Goal: Task Accomplishment & Management: Complete application form

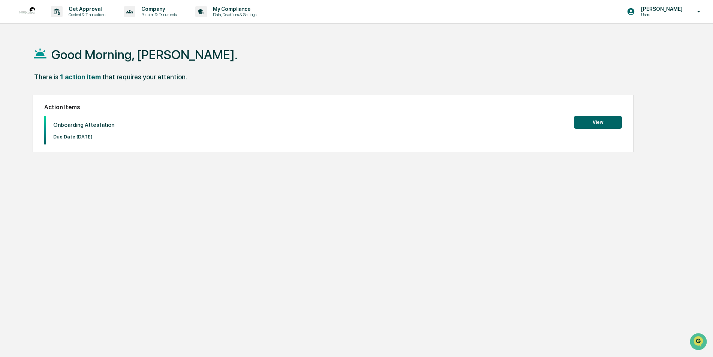
click at [599, 120] on button "View" at bounding box center [598, 122] width 48 height 13
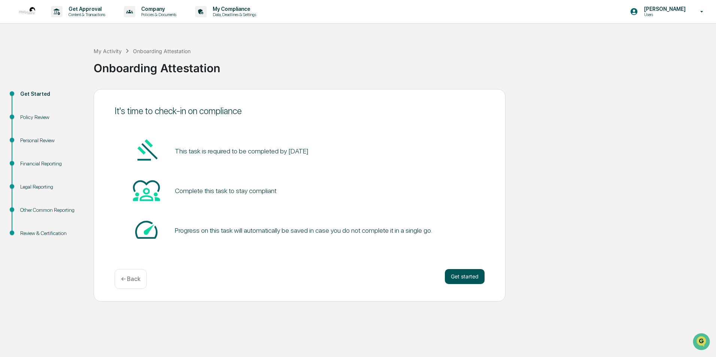
click at [466, 282] on button "Get started" at bounding box center [465, 276] width 40 height 15
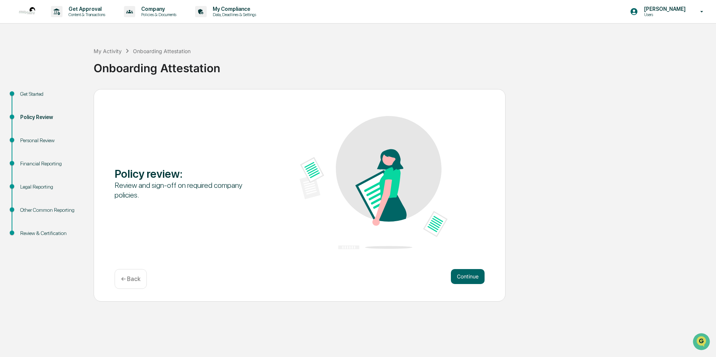
click at [37, 94] on div "Get Started" at bounding box center [50, 94] width 61 height 8
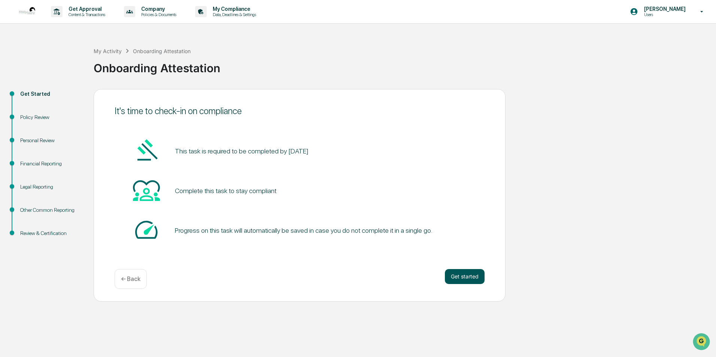
click at [467, 276] on button "Get started" at bounding box center [465, 276] width 40 height 15
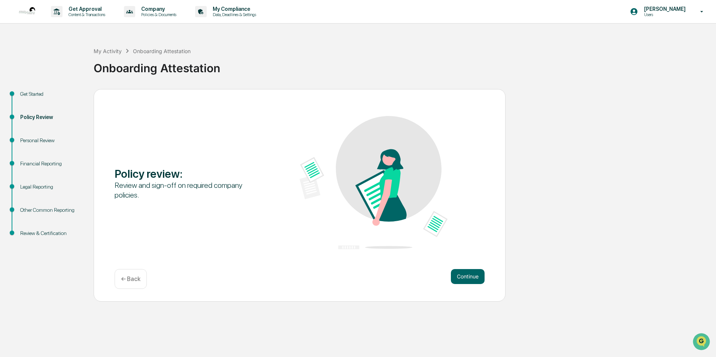
click at [467, 276] on button "Continue" at bounding box center [468, 276] width 34 height 15
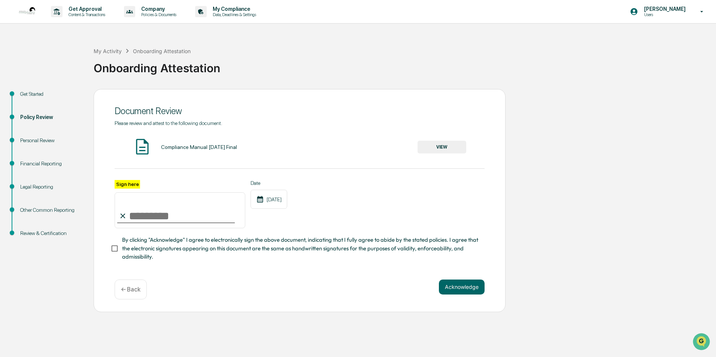
click at [441, 145] on button "VIEW" at bounding box center [442, 147] width 49 height 13
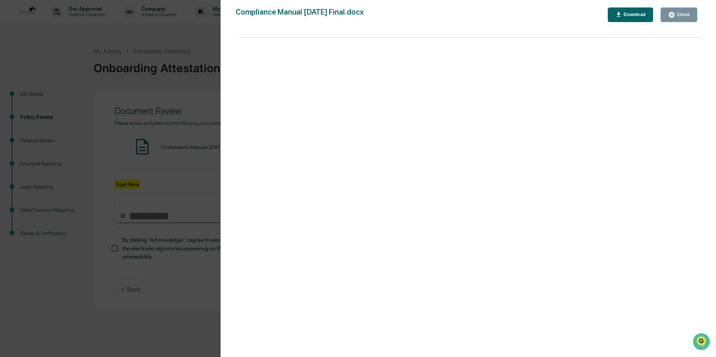
click at [674, 13] on icon "button" at bounding box center [672, 15] width 6 height 6
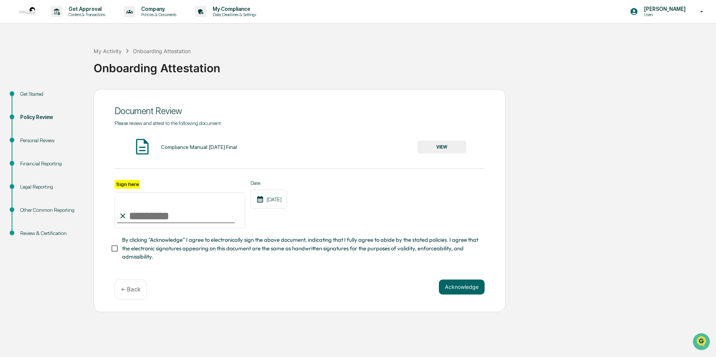
click at [451, 146] on button "VIEW" at bounding box center [442, 147] width 49 height 13
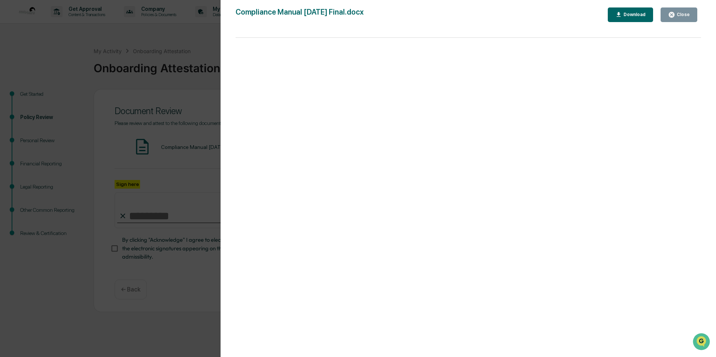
click at [683, 12] on div "Close" at bounding box center [682, 14] width 15 height 5
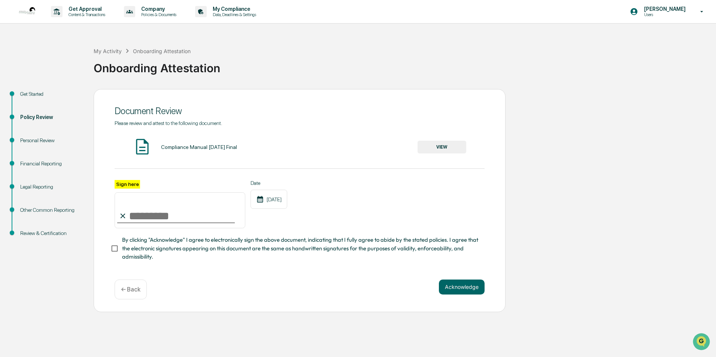
click at [29, 139] on div "Personal Review" at bounding box center [50, 141] width 61 height 8
click at [13, 139] on span at bounding box center [12, 140] width 4 height 4
click at [46, 140] on div "Personal Review" at bounding box center [50, 141] width 61 height 8
drag, startPoint x: 46, startPoint y: 140, endPoint x: 63, endPoint y: 147, distance: 18.5
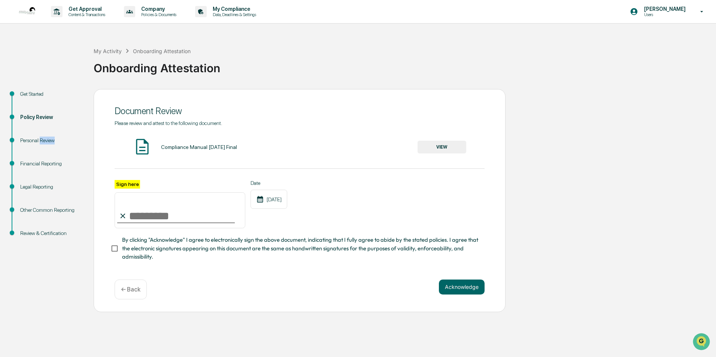
click at [63, 147] on div "Personal Review" at bounding box center [50, 149] width 73 height 23
click at [142, 221] on input "Sign here" at bounding box center [180, 211] width 131 height 36
type input "**********"
click at [461, 287] on button "Acknowledge" at bounding box center [462, 287] width 46 height 15
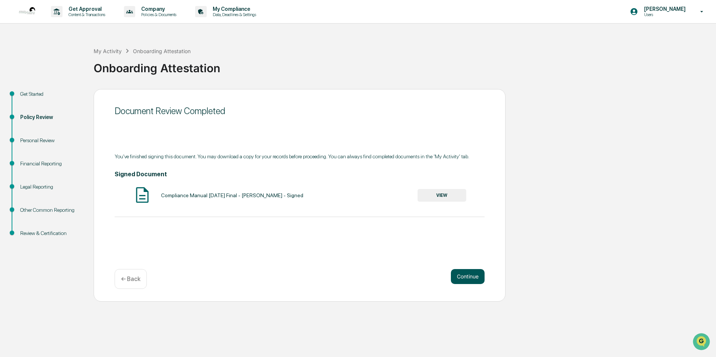
click at [464, 270] on button "Continue" at bounding box center [468, 276] width 34 height 15
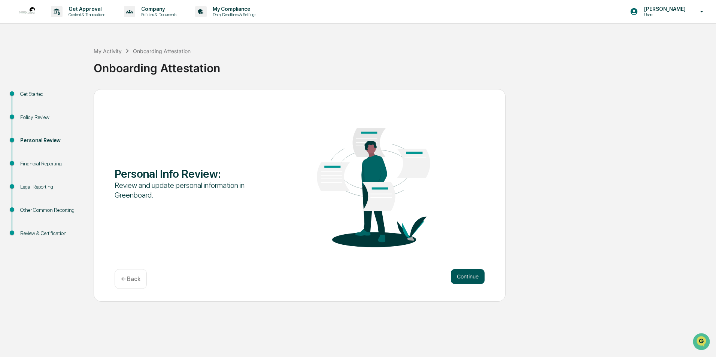
click at [465, 277] on button "Continue" at bounding box center [468, 276] width 34 height 15
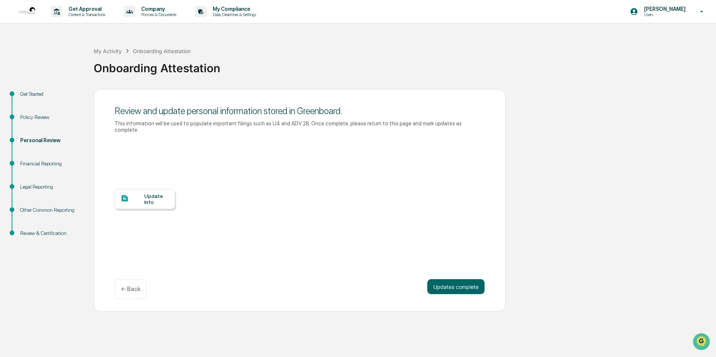
click at [159, 193] on div "Update Info" at bounding box center [156, 199] width 25 height 12
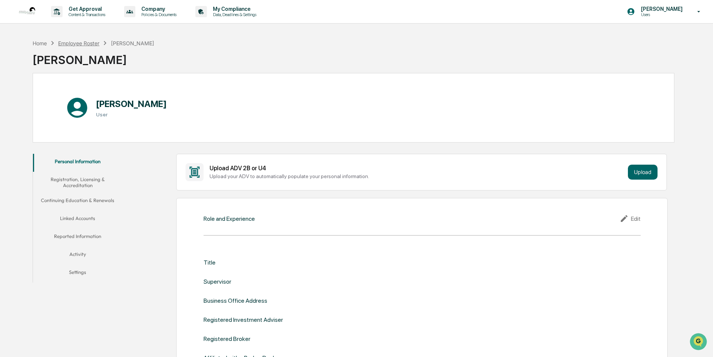
click at [85, 42] on div "Employee Roster" at bounding box center [78, 43] width 41 height 6
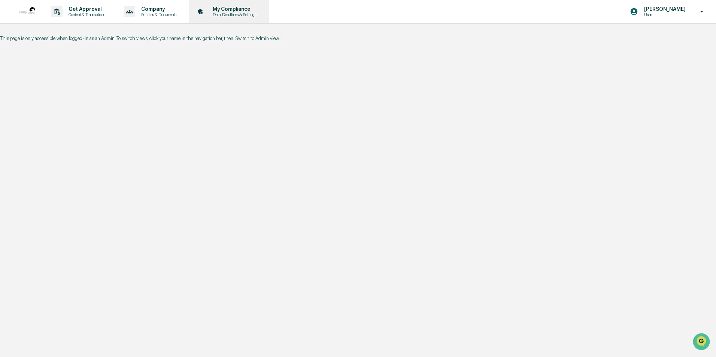
click at [234, 13] on p "Data, Deadlines & Settings" at bounding box center [233, 14] width 53 height 5
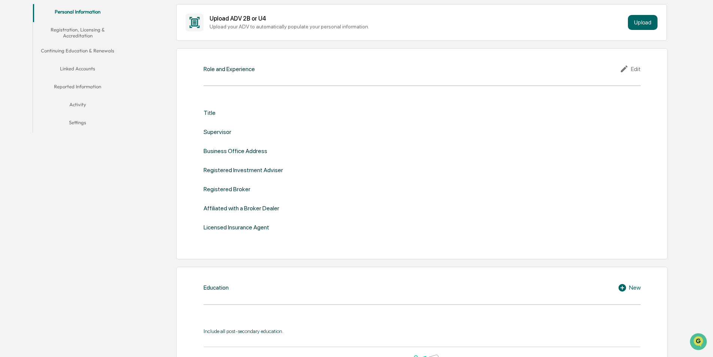
scroll to position [112, 0]
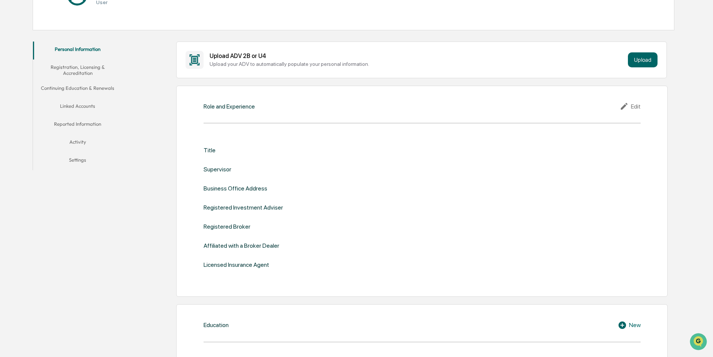
click at [78, 105] on button "Linked Accounts" at bounding box center [78, 108] width 90 height 18
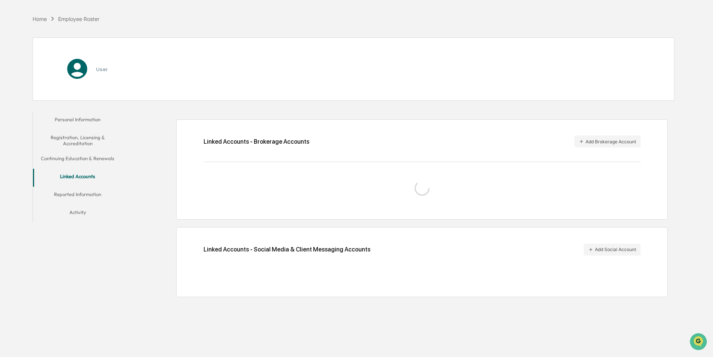
scroll to position [36, 0]
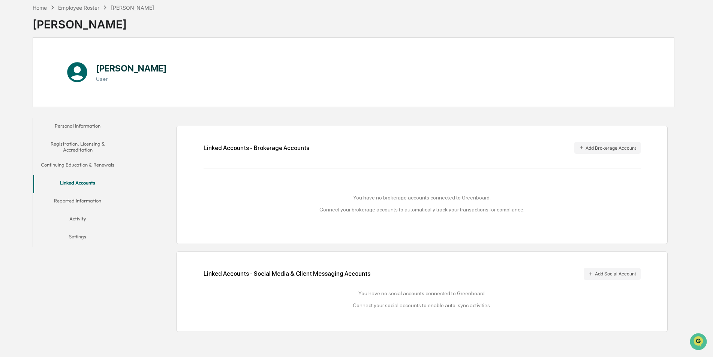
click at [87, 204] on button "Reported Information" at bounding box center [78, 202] width 90 height 18
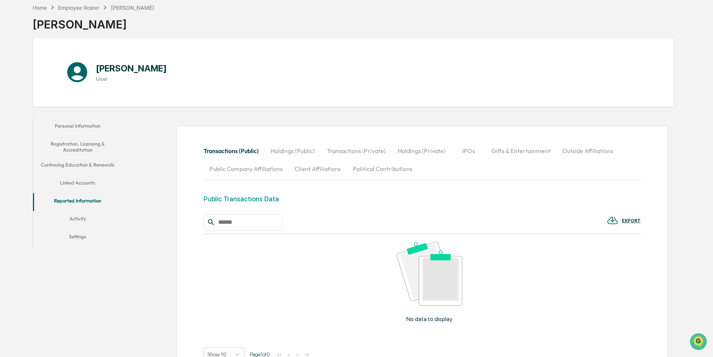
click at [78, 219] on button "Activity" at bounding box center [78, 220] width 90 height 18
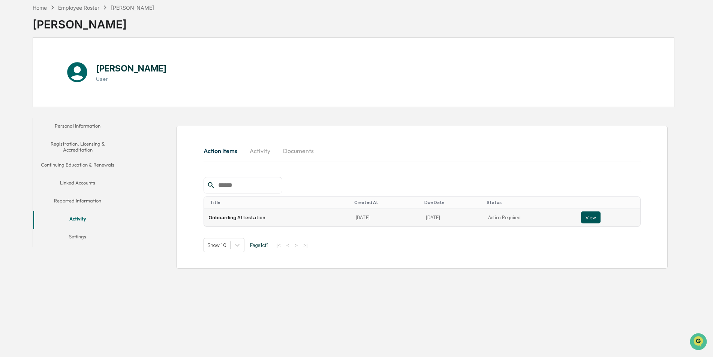
click at [587, 220] on button "View" at bounding box center [590, 218] width 19 height 12
click at [589, 219] on button "View" at bounding box center [590, 218] width 19 height 12
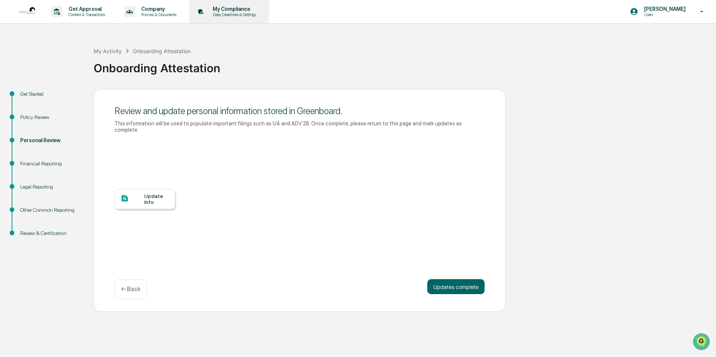
click at [240, 16] on p "Data, Deadlines & Settings" at bounding box center [233, 14] width 53 height 5
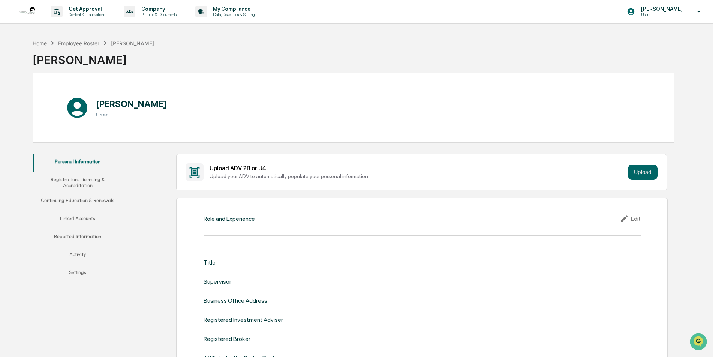
click at [44, 46] on div "Home" at bounding box center [40, 43] width 14 height 6
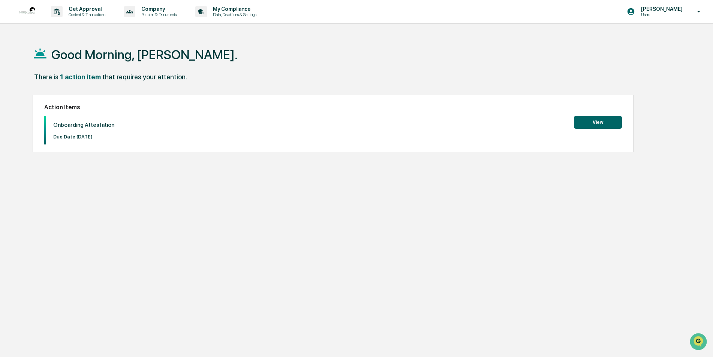
click at [595, 125] on button "View" at bounding box center [598, 122] width 48 height 13
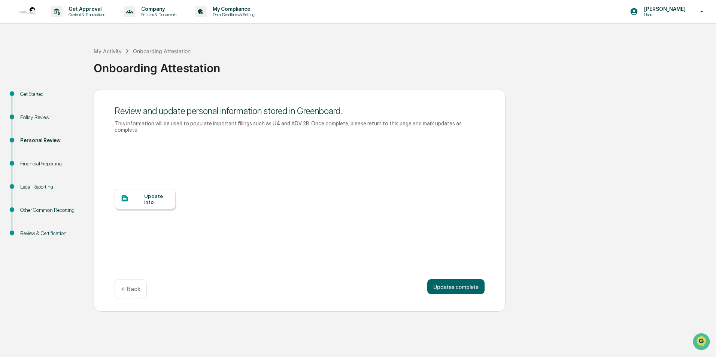
click at [156, 193] on div "Update Info" at bounding box center [156, 199] width 25 height 12
click at [42, 115] on div "Policy Review" at bounding box center [50, 118] width 61 height 8
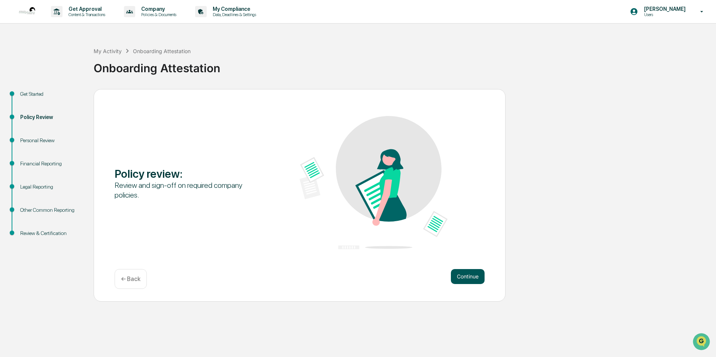
click at [466, 272] on button "Continue" at bounding box center [468, 276] width 34 height 15
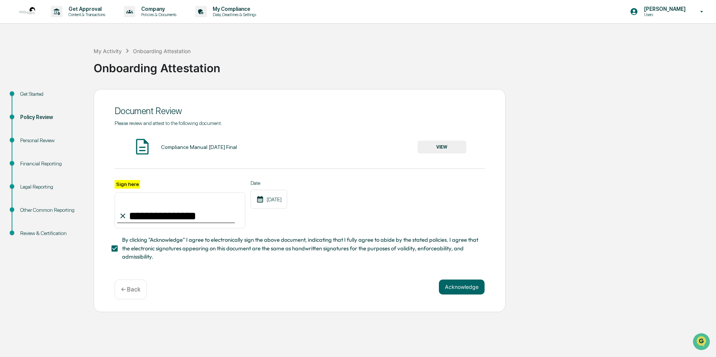
click at [441, 145] on button "VIEW" at bounding box center [442, 147] width 49 height 13
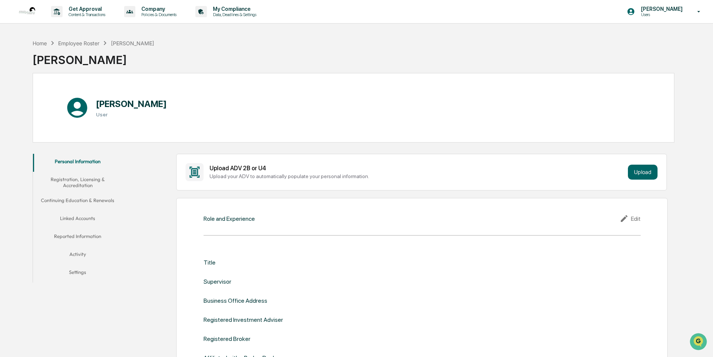
click at [83, 181] on button "Registration, Licensing & Accreditation" at bounding box center [78, 182] width 90 height 21
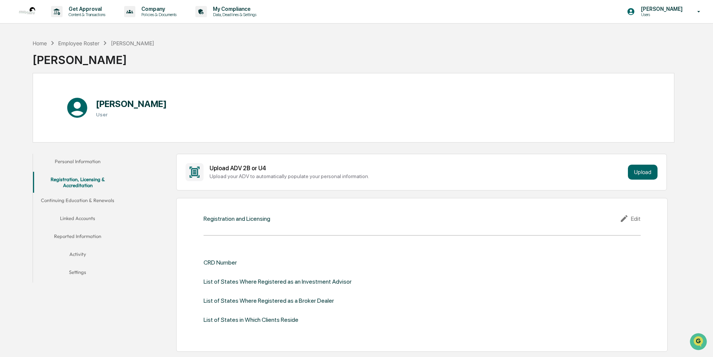
click at [87, 163] on button "Personal Information" at bounding box center [78, 163] width 90 height 18
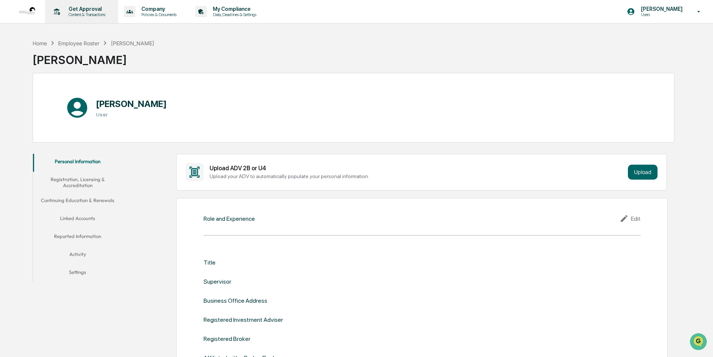
click at [87, 14] on p "Content & Transactions" at bounding box center [86, 14] width 46 height 5
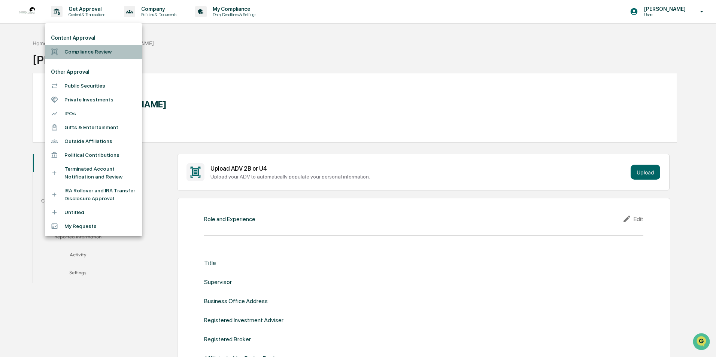
click at [84, 51] on li "Compliance Review" at bounding box center [93, 52] width 97 height 14
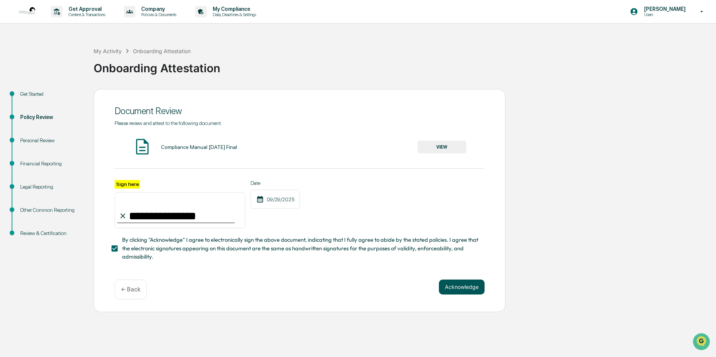
click at [462, 291] on button "Acknowledge" at bounding box center [462, 287] width 46 height 15
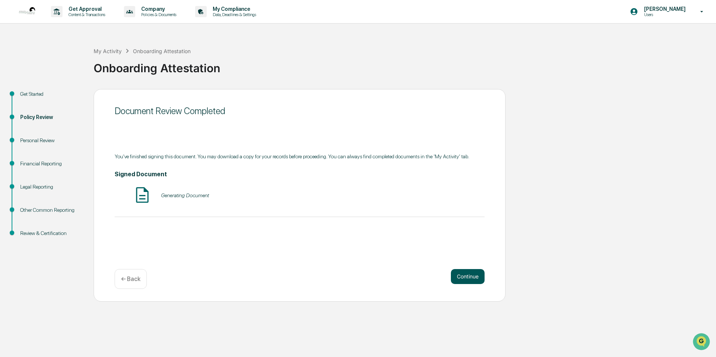
click at [463, 278] on button "Continue" at bounding box center [468, 276] width 34 height 15
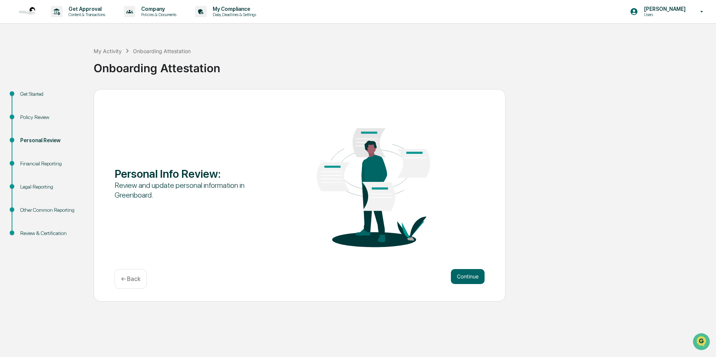
click at [463, 278] on button "Continue" at bounding box center [468, 276] width 34 height 15
